Goal: Information Seeking & Learning: Learn about a topic

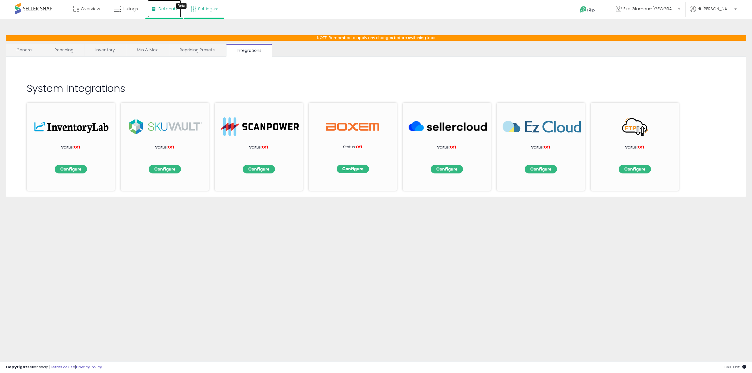
click at [164, 9] on span "DataHub" at bounding box center [167, 9] width 19 height 6
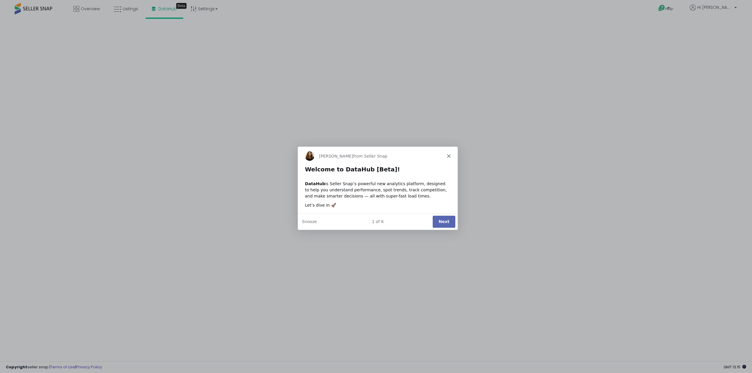
click at [437, 222] on button "Next" at bounding box center [443, 221] width 23 height 12
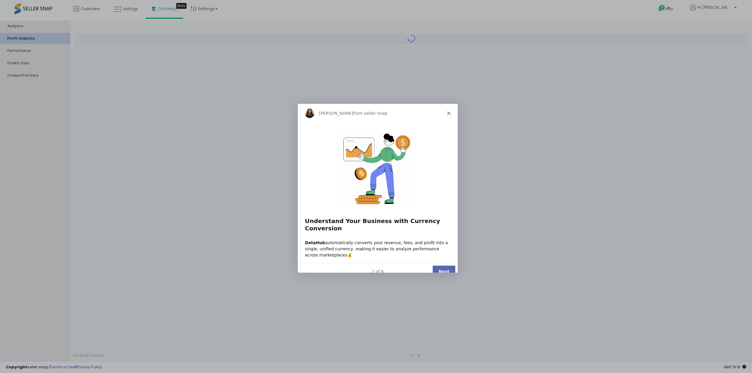
click at [444, 266] on button "Next" at bounding box center [443, 272] width 23 height 12
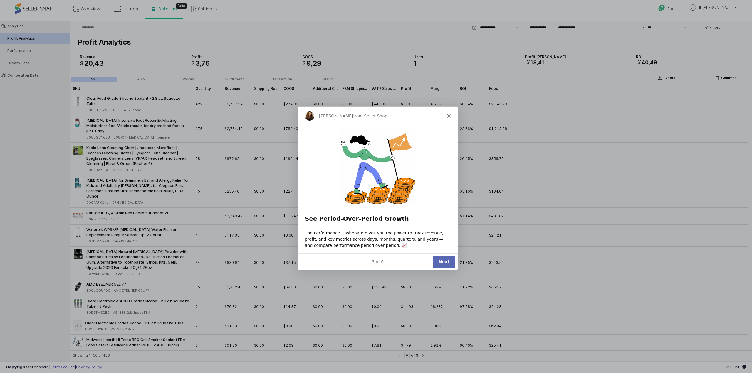
click at [449, 117] on icon "Close" at bounding box center [449, 116] width 4 height 4
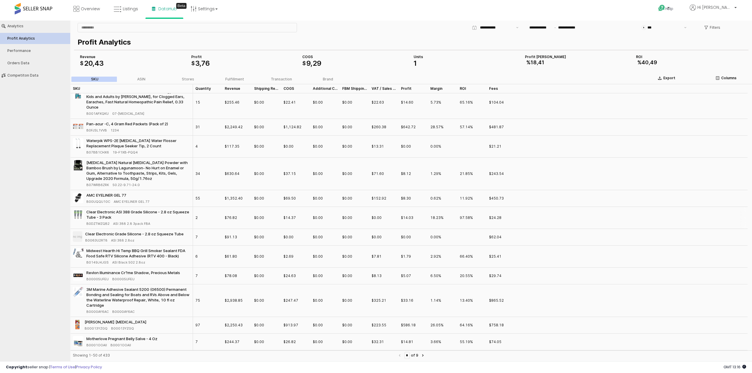
scroll to position [88, 0]
click at [25, 50] on div "Performance" at bounding box center [37, 51] width 61 height 4
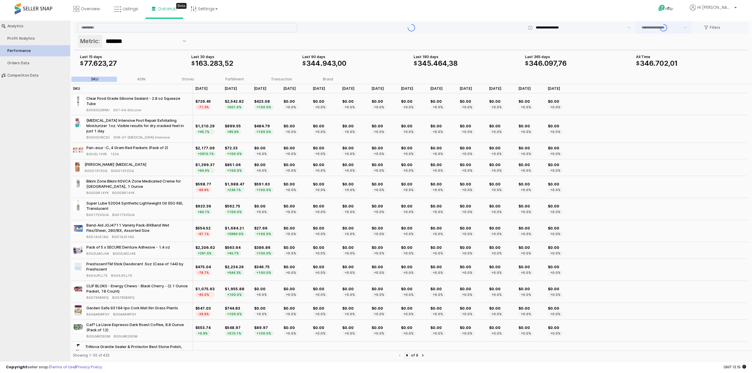
type input "***"
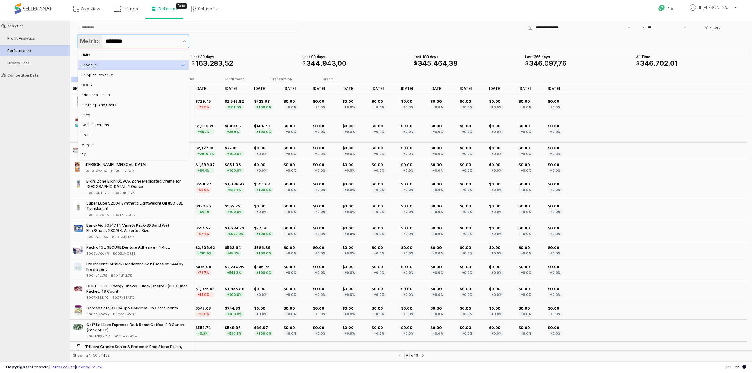
click at [129, 40] on input "*******" at bounding box center [142, 41] width 73 height 10
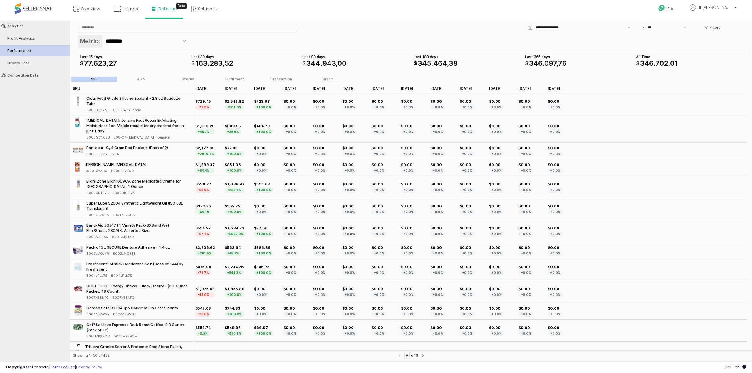
click at [236, 40] on div "Metric: *******" at bounding box center [411, 42] width 667 height 14
click at [709, 24] on div "Filters" at bounding box center [712, 27] width 16 height 9
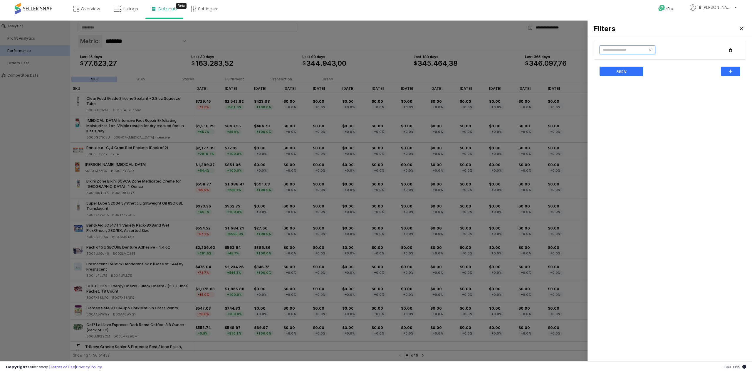
click at [642, 48] on input "text" at bounding box center [628, 50] width 56 height 9
click at [570, 38] on div at bounding box center [376, 192] width 752 height 343
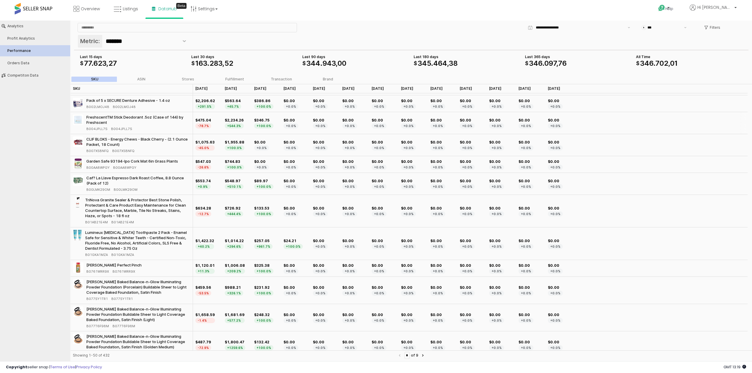
scroll to position [0, 0]
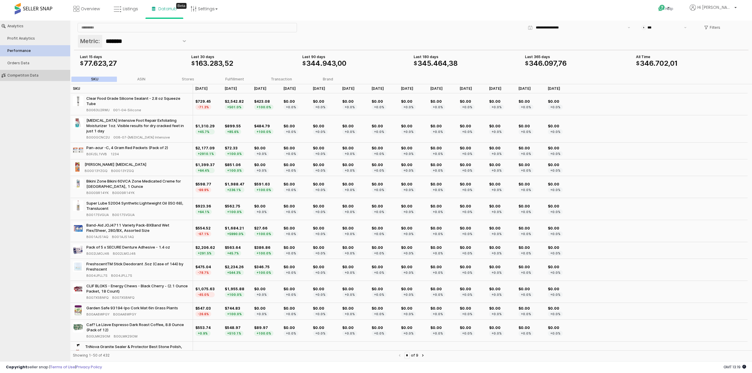
click at [21, 74] on div "Competiton Data" at bounding box center [37, 75] width 61 height 4
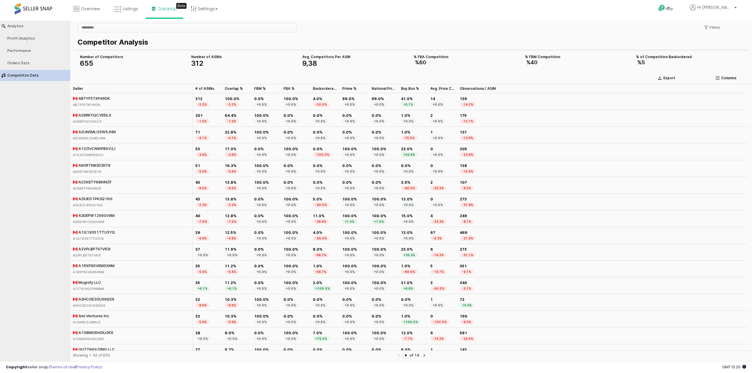
drag, startPoint x: 90, startPoint y: 98, endPoint x: 86, endPoint y: 105, distance: 7.6
click at [89, 99] on div "🇨🇦 AB7YF57XP46DK" at bounding box center [91, 98] width 37 height 5
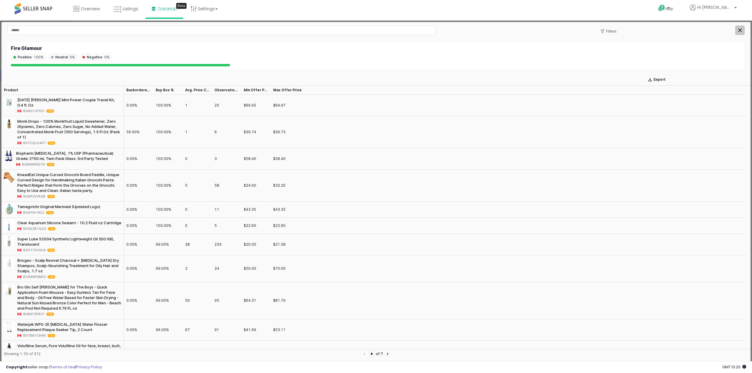
click at [740, 30] on icon "Close" at bounding box center [740, 30] width 4 height 4
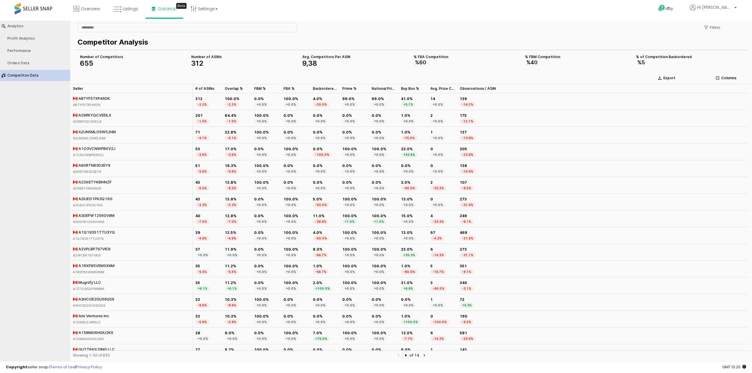
click at [78, 115] on div "🇨🇦 A29RKYQCVEEILX" at bounding box center [92, 115] width 38 height 5
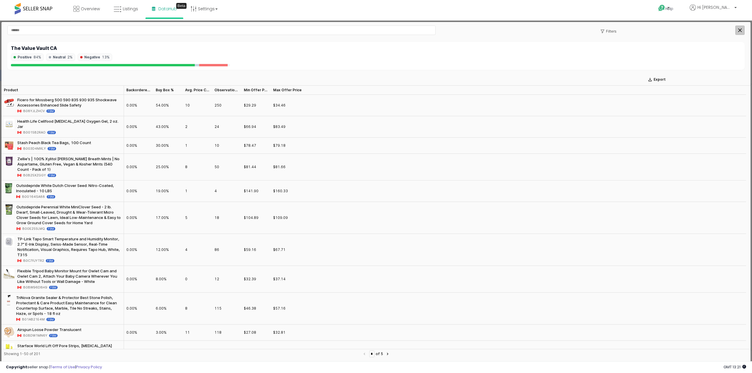
click at [742, 28] on div "Close" at bounding box center [740, 30] width 9 height 9
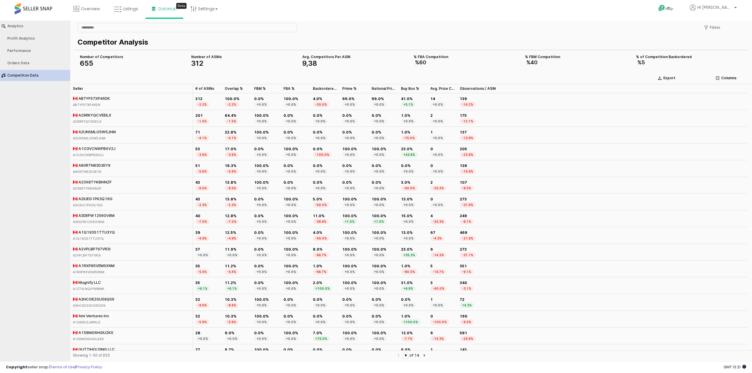
click at [96, 129] on div "🇨🇦 A2UNSMLO5W5JHM" at bounding box center [94, 131] width 43 height 5
